Goal: Transaction & Acquisition: Obtain resource

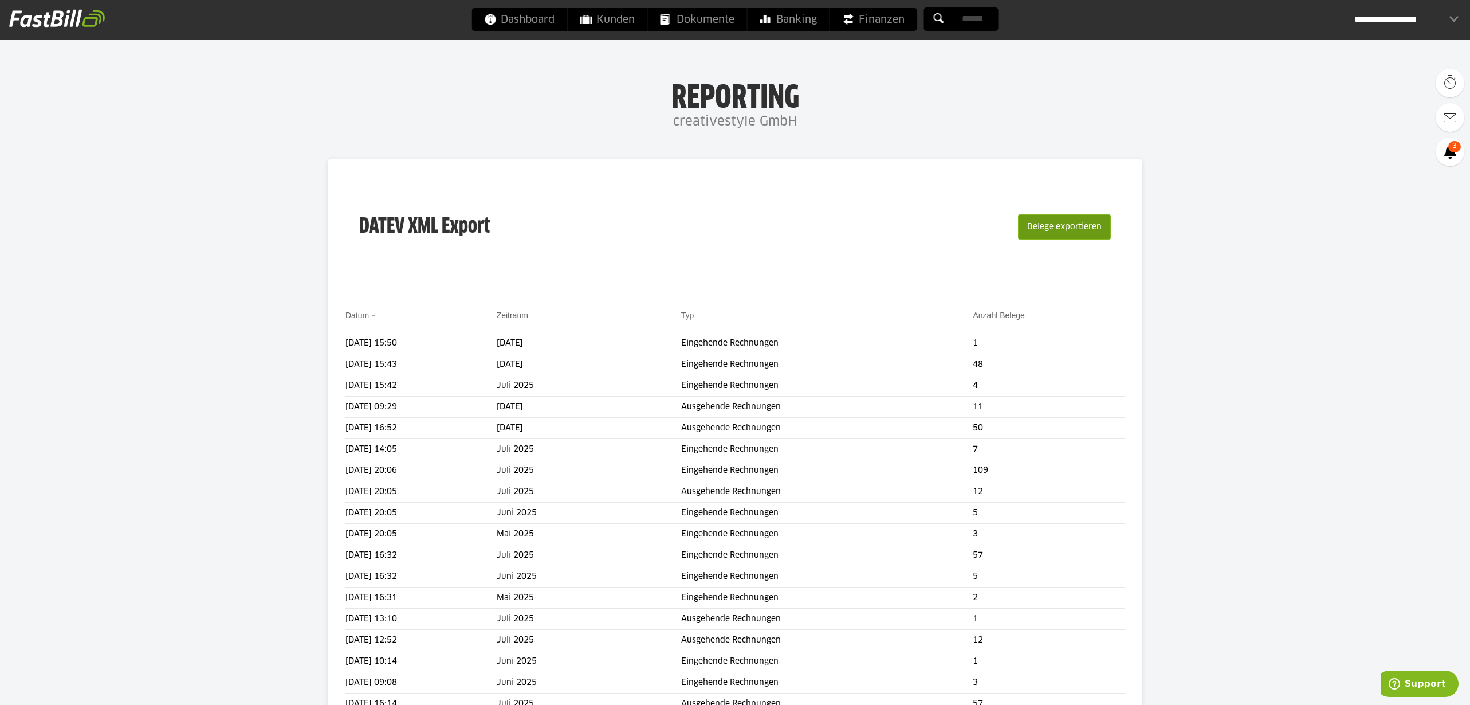
click at [1069, 232] on button "Belege exportieren" at bounding box center [1064, 226] width 93 height 25
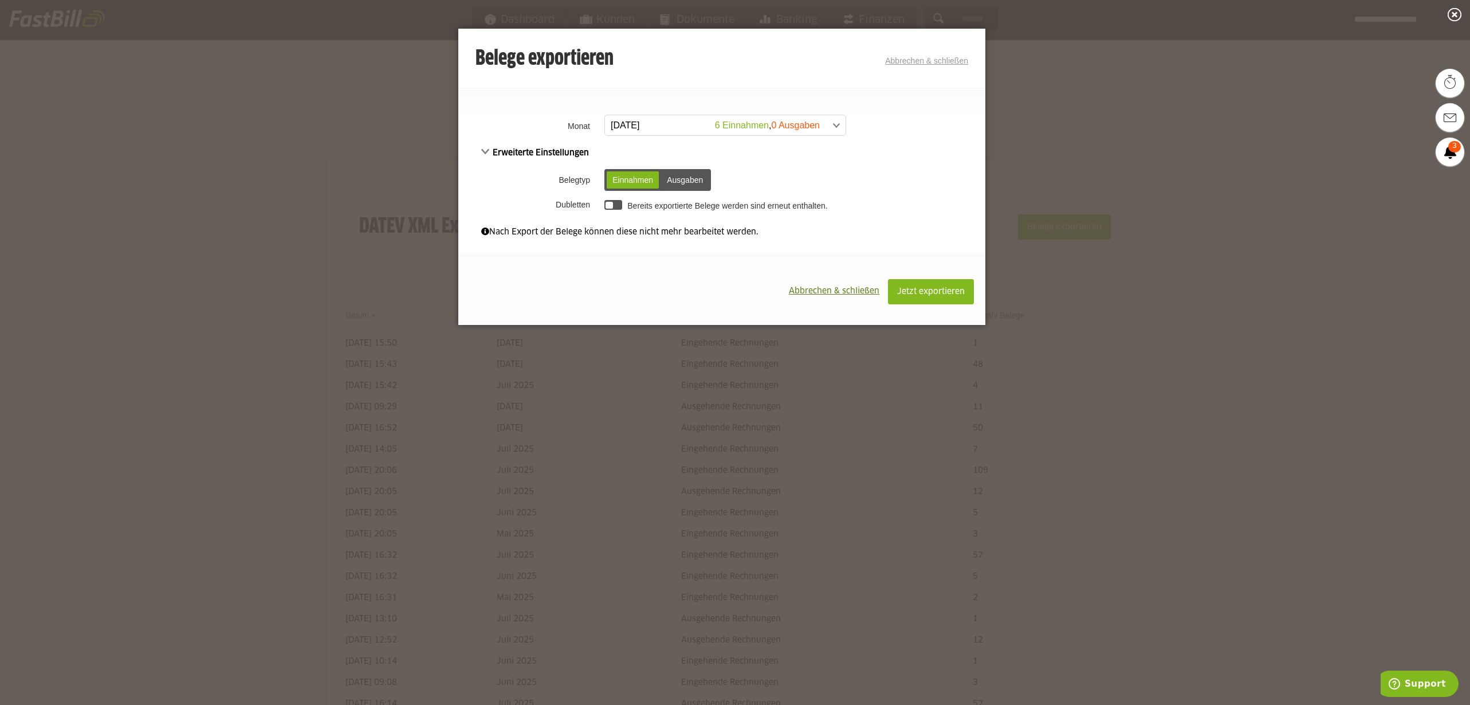
click at [753, 131] on span at bounding box center [719, 125] width 241 height 21
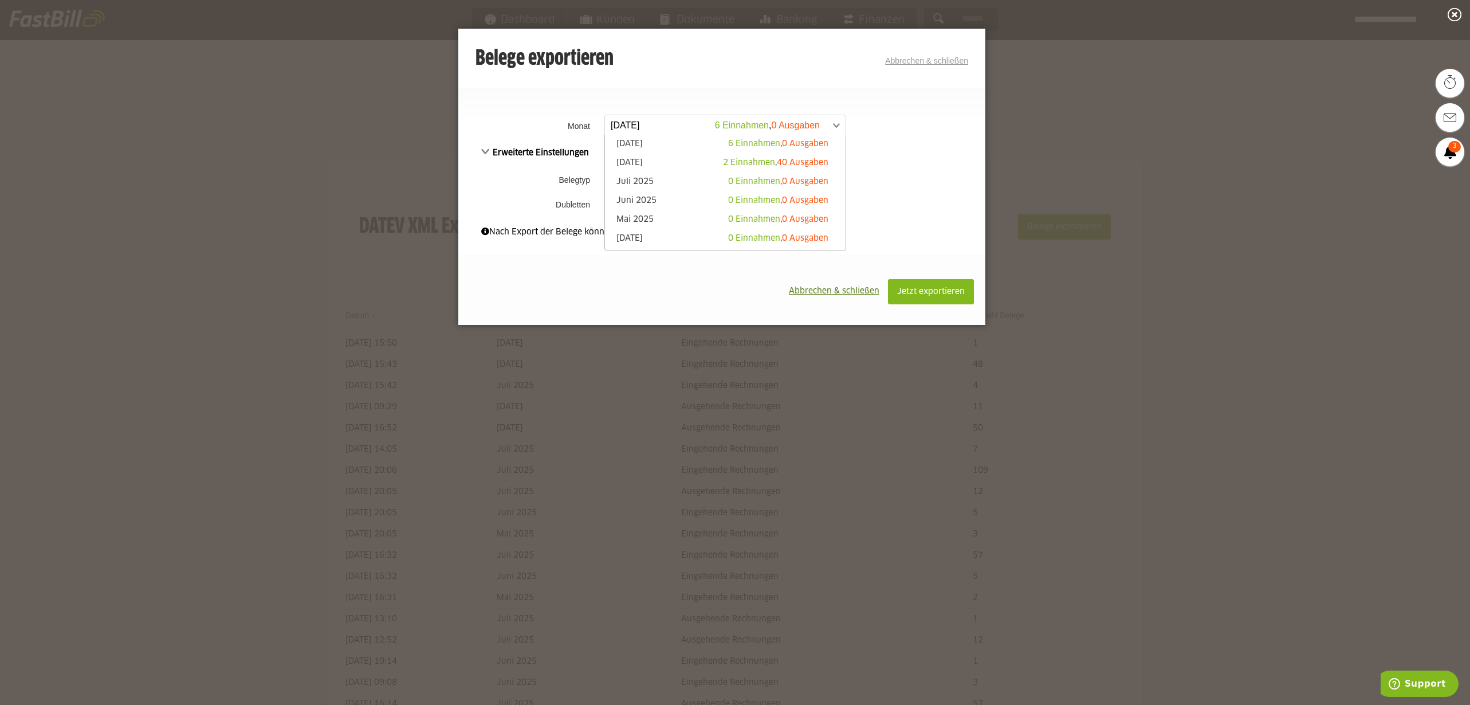
click at [843, 287] on span "Abbrechen & schließen" at bounding box center [834, 291] width 91 height 8
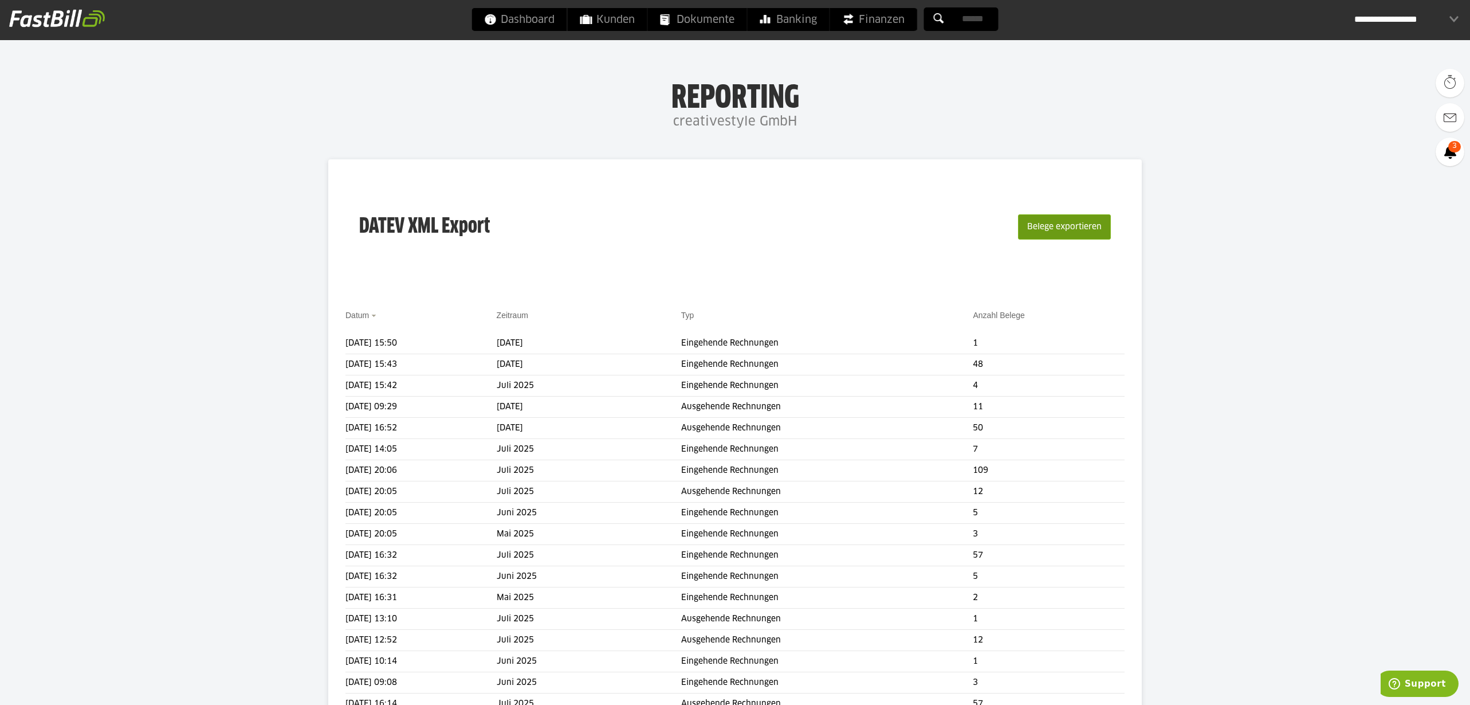
click at [1062, 235] on button "Belege exportieren" at bounding box center [1064, 226] width 93 height 25
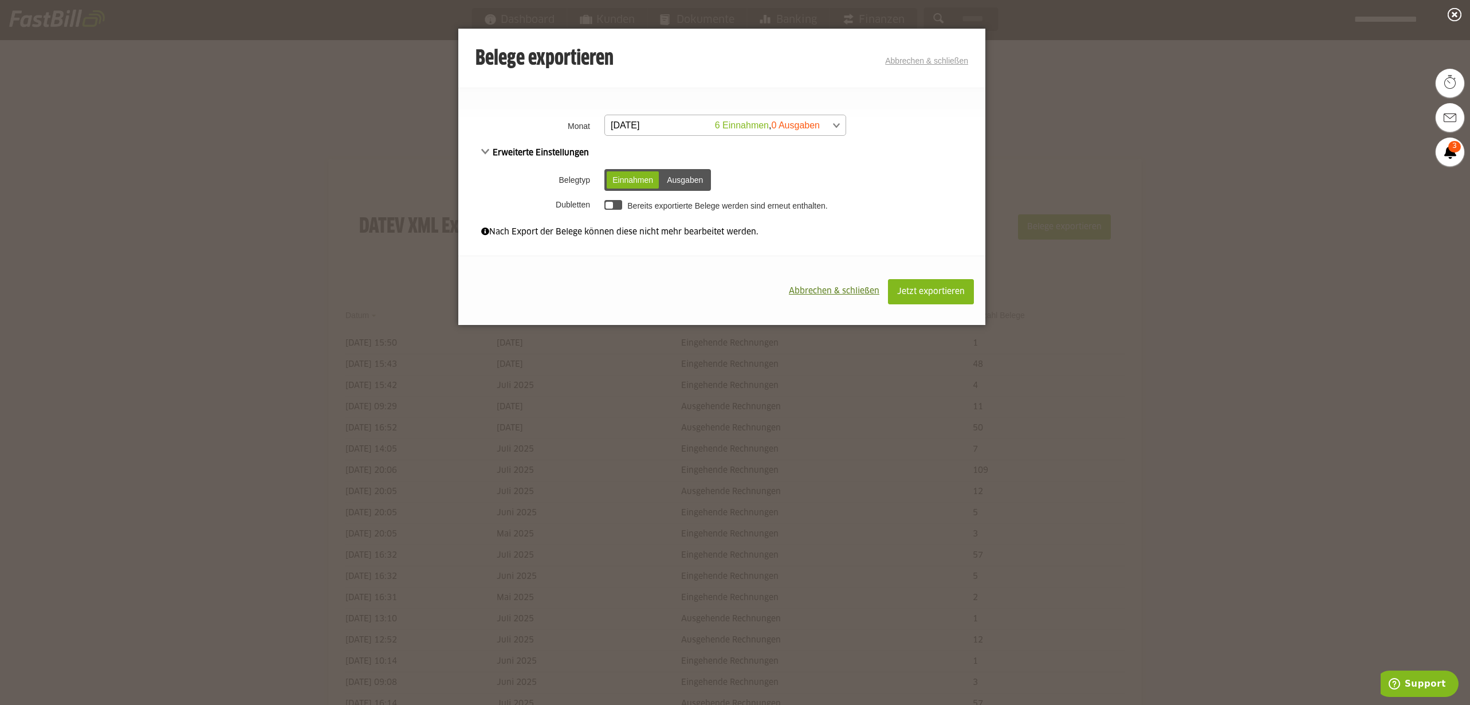
click at [787, 120] on span at bounding box center [719, 125] width 241 height 21
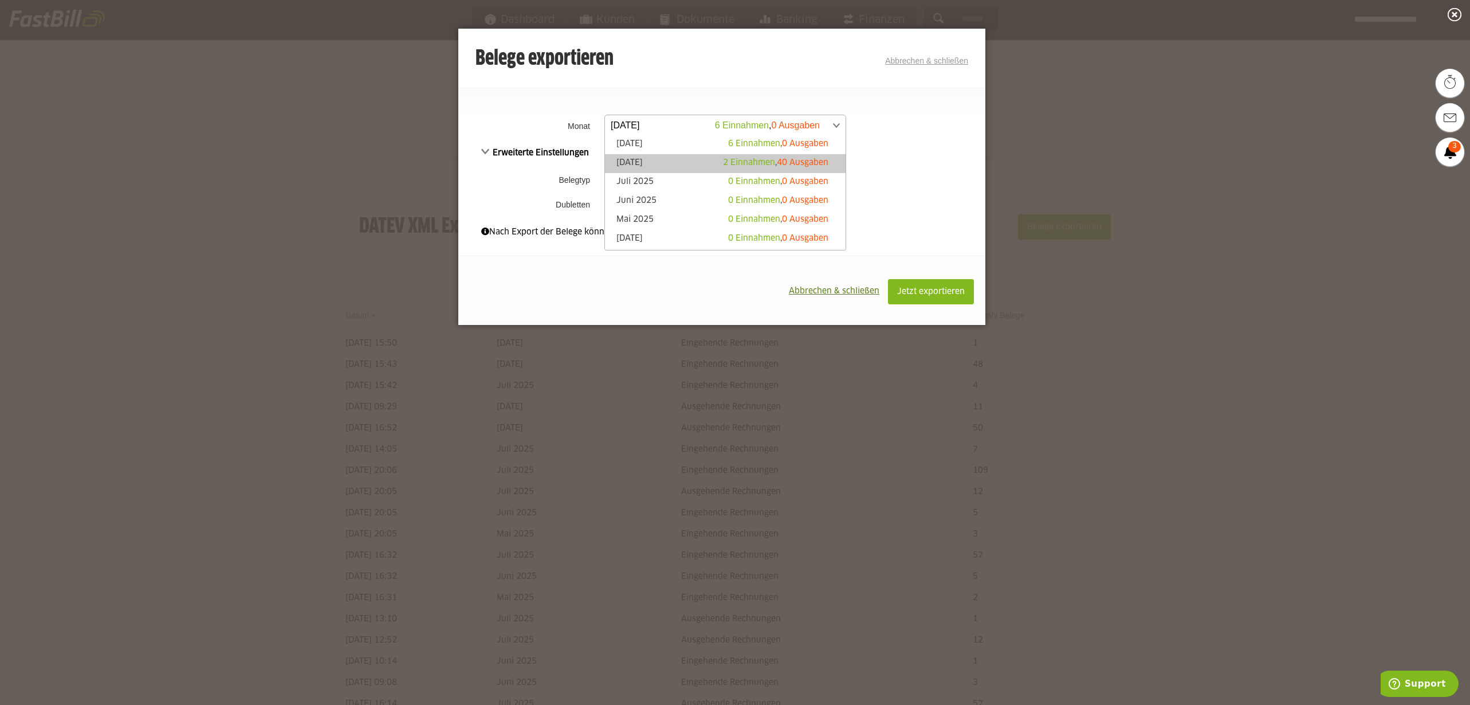
click at [763, 163] on span "2 Einnahmen" at bounding box center [749, 163] width 52 height 8
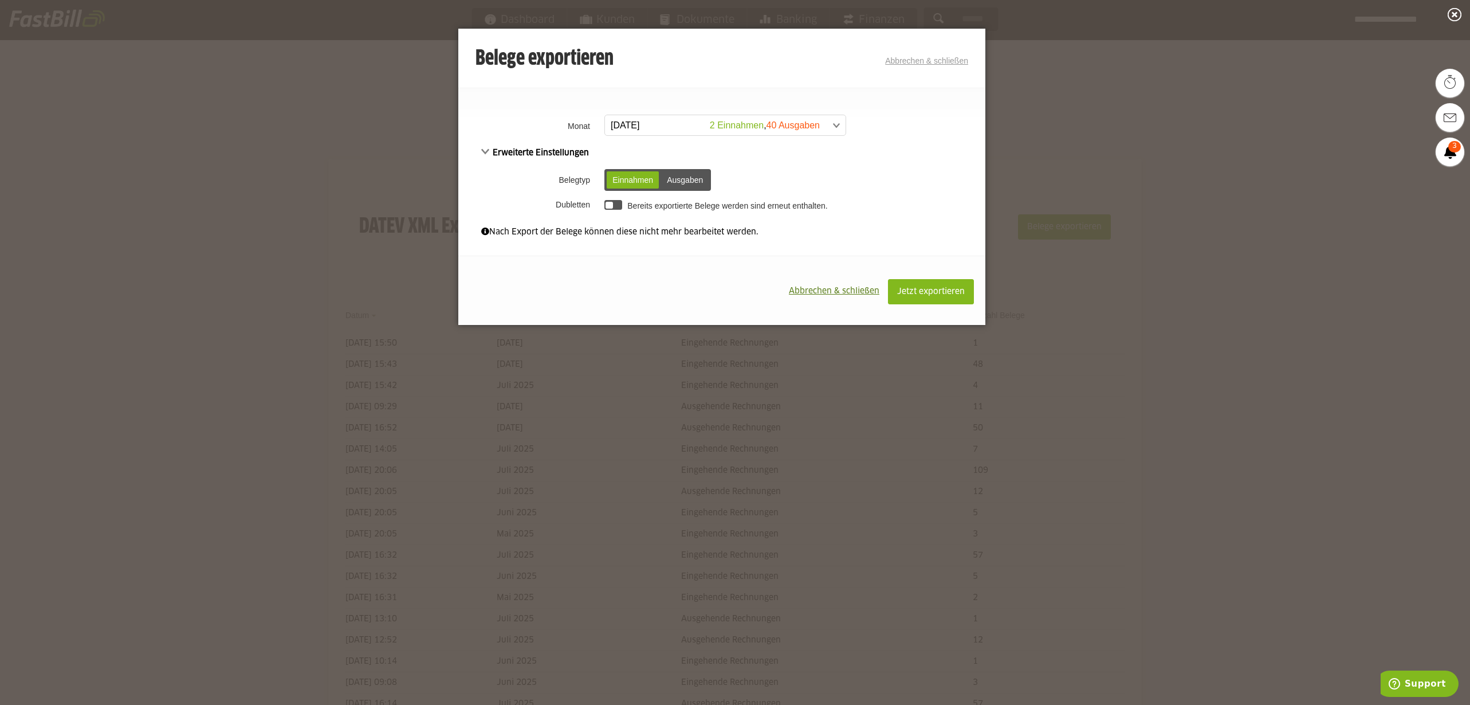
click at [674, 182] on div "Ausgaben" at bounding box center [685, 179] width 48 height 17
click at [930, 292] on span "Jetzt exportieren" at bounding box center [931, 292] width 68 height 8
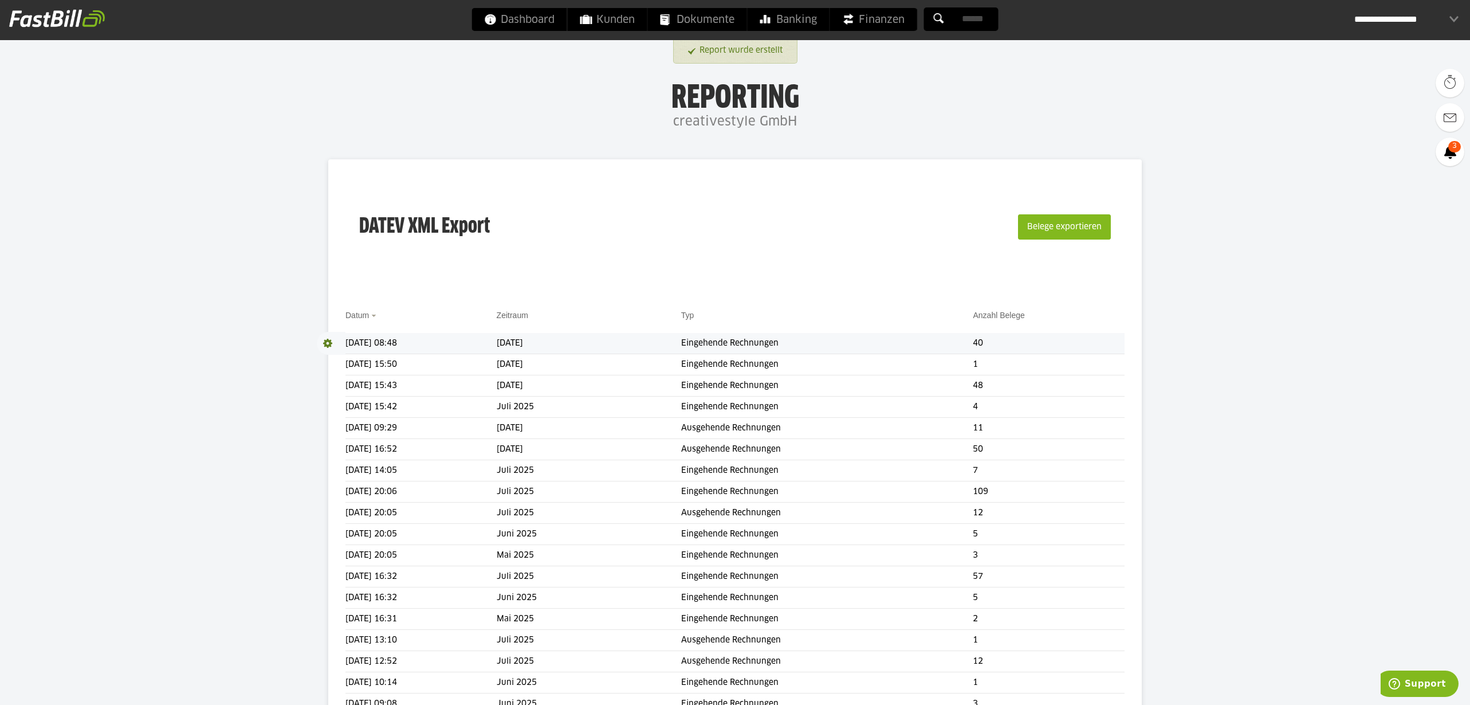
click at [328, 344] on span at bounding box center [331, 343] width 29 height 23
click at [330, 356] on link "Download" at bounding box center [347, 358] width 61 height 13
click at [697, 19] on span "Dokumente" at bounding box center [698, 19] width 74 height 23
